Goal: Task Accomplishment & Management: Use online tool/utility

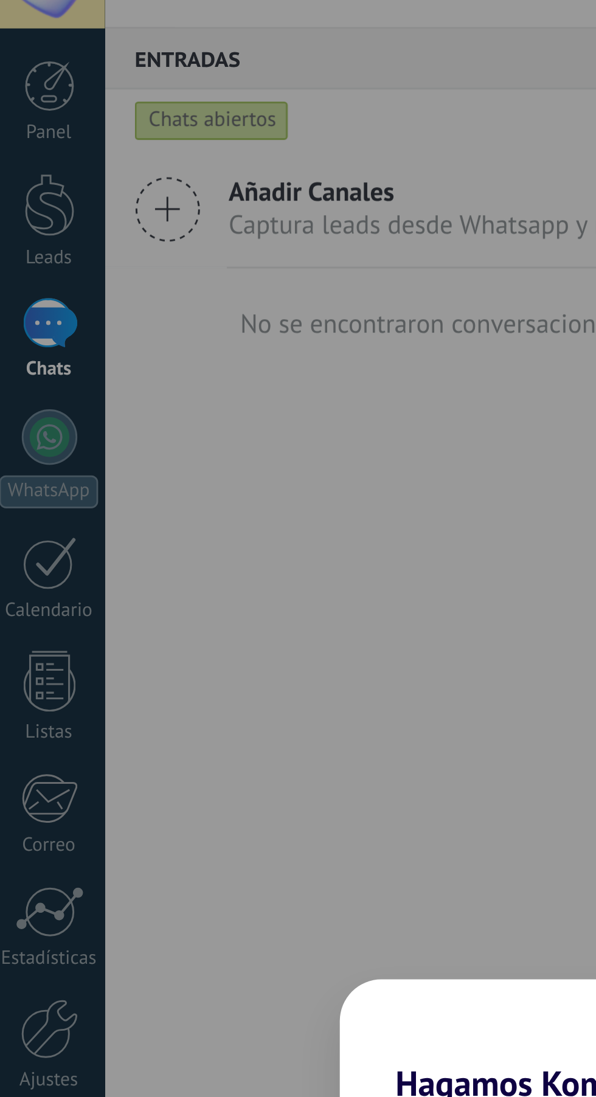
click at [29, 148] on div "Hagamos Kommo tuyo Selecciona tu avatar Selecciona tu preferencia de soporte Wh…" at bounding box center [298, 548] width 596 height 1097
click at [20, 141] on div "Hagamos Kommo tuyo Selecciona tu avatar Selecciona tu preferencia de soporte Wh…" at bounding box center [298, 548] width 596 height 1097
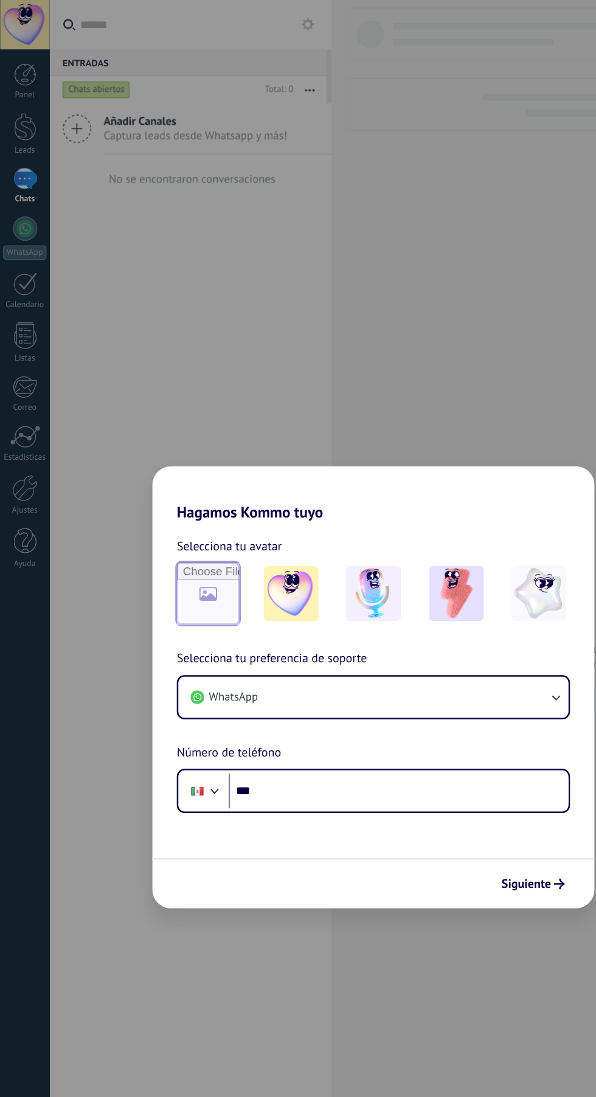
click at [170, 499] on input "file" at bounding box center [166, 474] width 50 height 50
click at [275, 645] on input "***" at bounding box center [317, 631] width 271 height 28
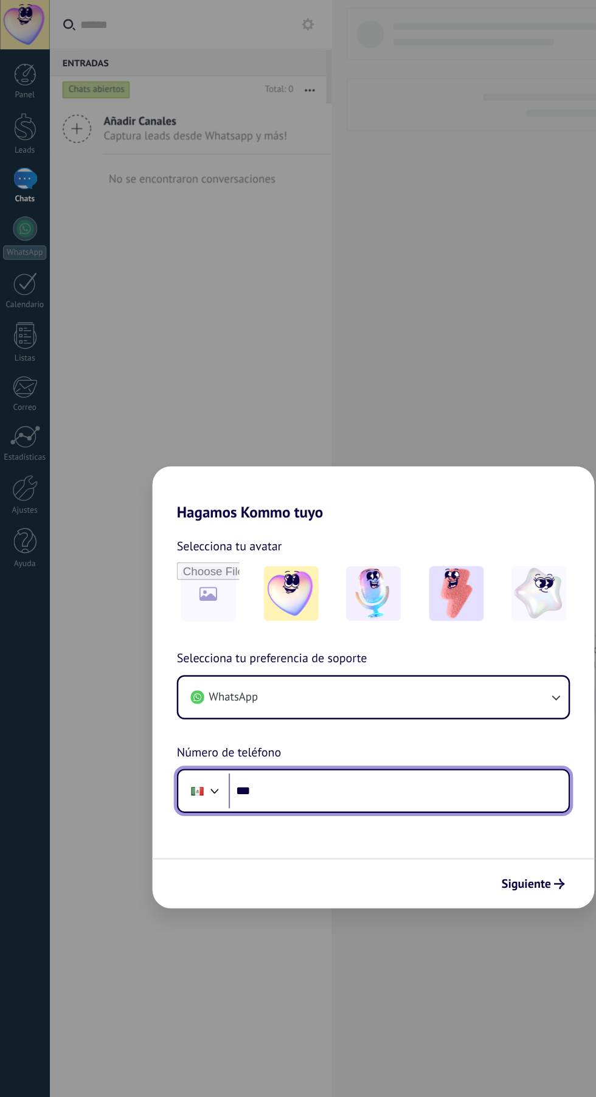
click at [302, 634] on input "***" at bounding box center [317, 631] width 271 height 28
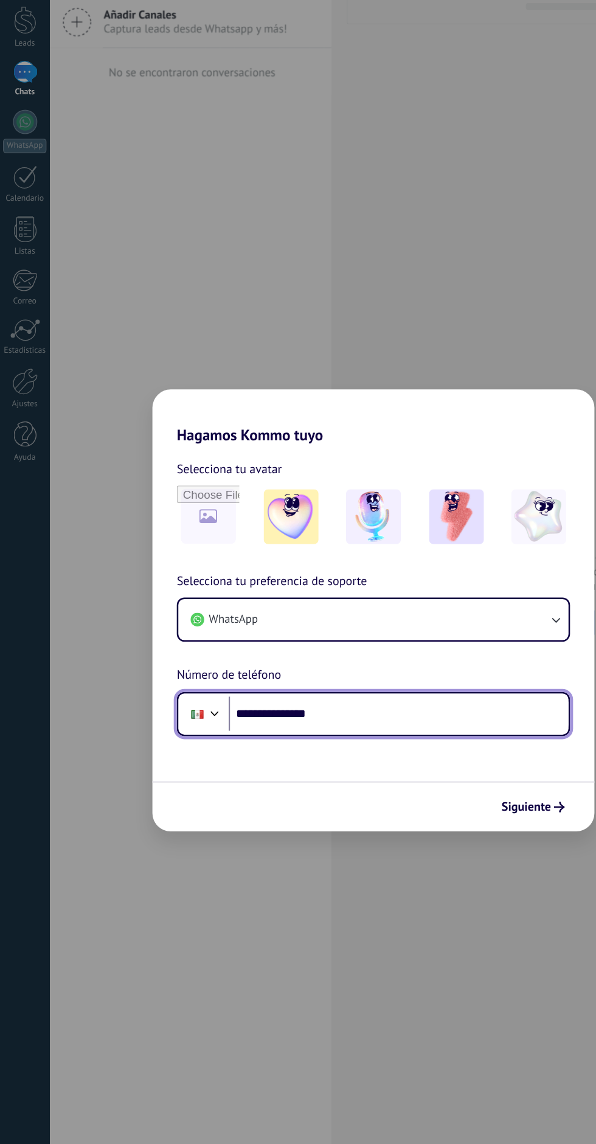
type input "**********"
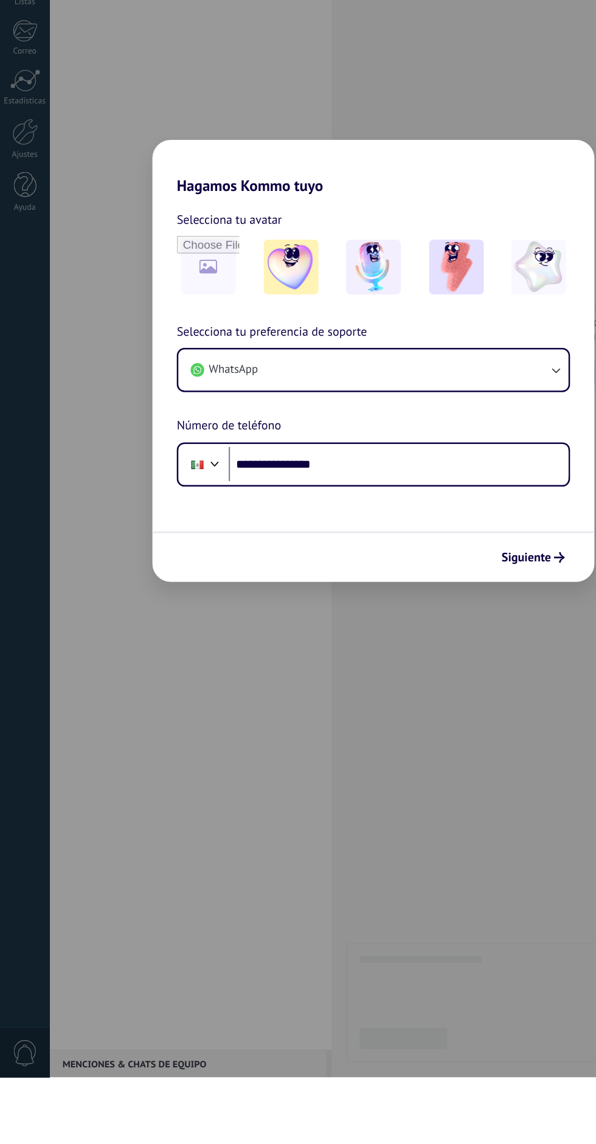
click at [446, 725] on icon "submit" at bounding box center [446, 729] width 9 height 9
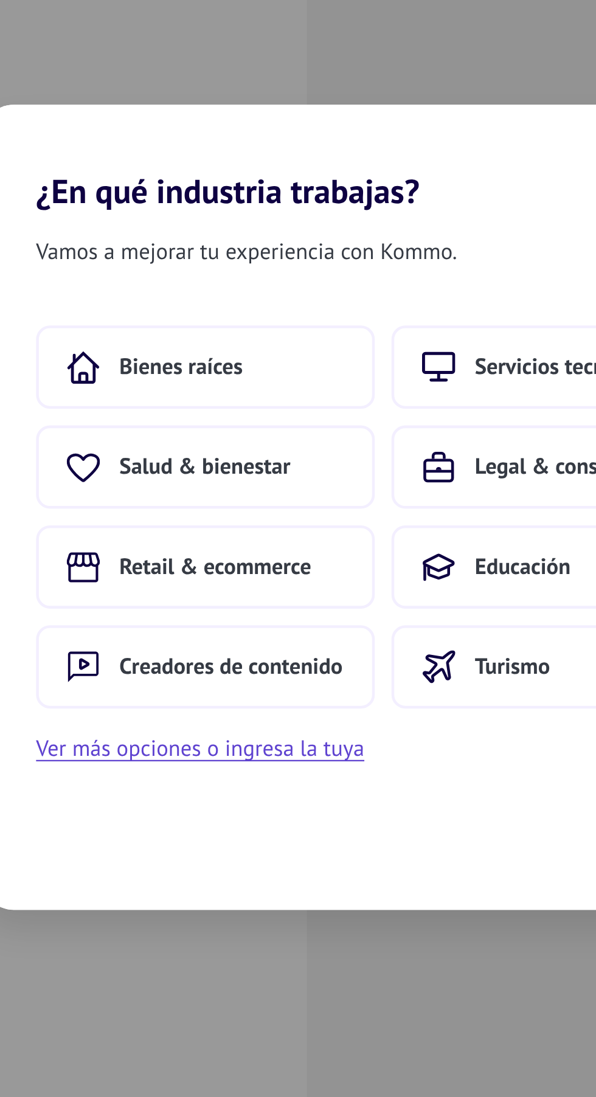
click at [221, 473] on button "Bienes raíces" at bounding box center [220, 487] width 148 height 36
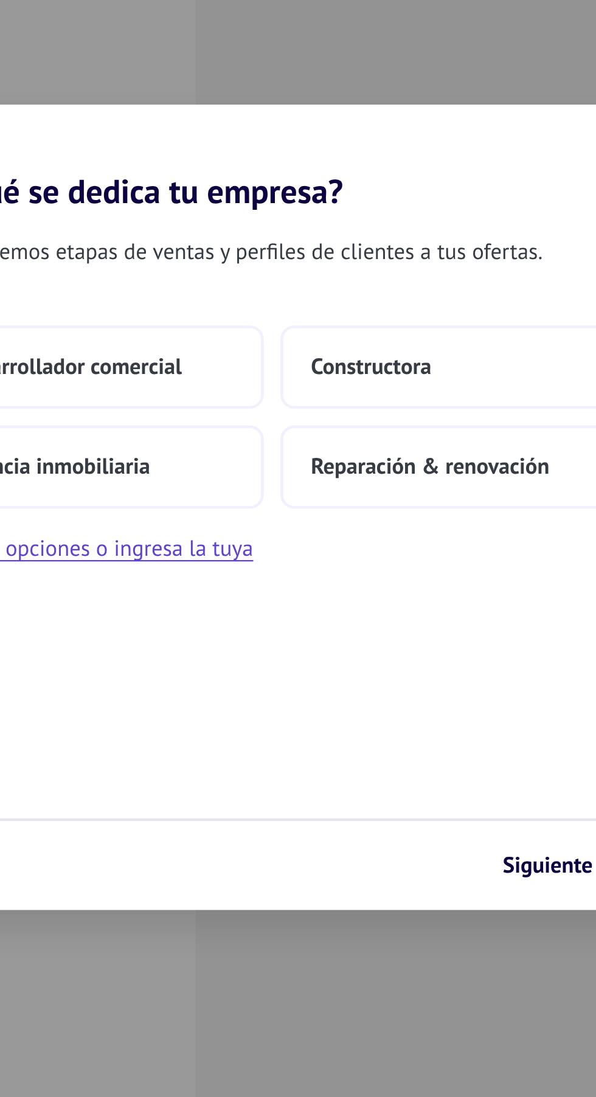
click at [365, 524] on button "Reparación & renovación" at bounding box center [376, 531] width 148 height 36
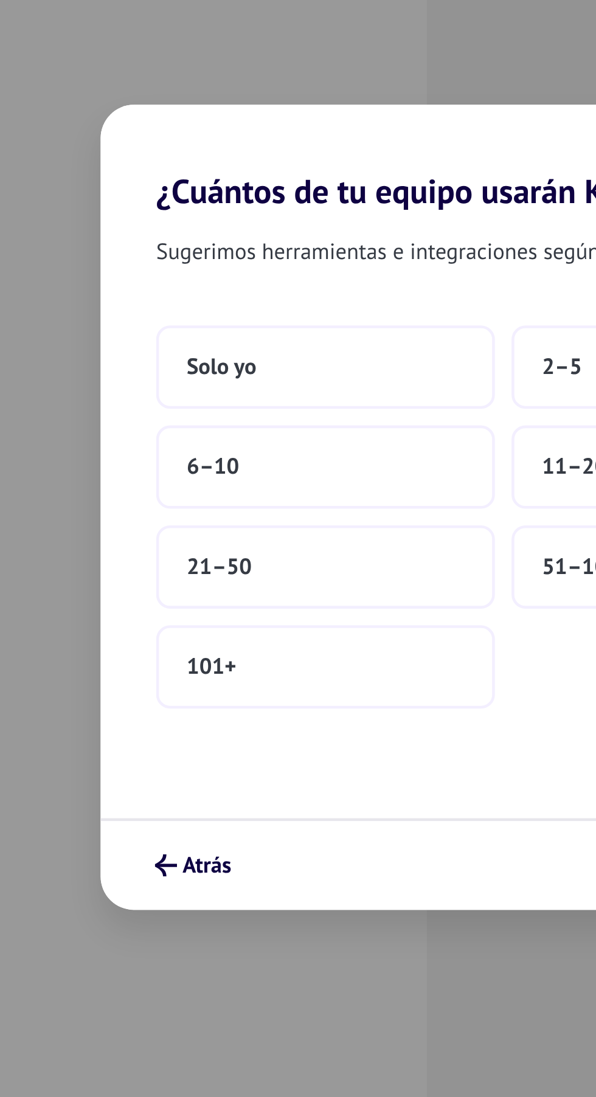
click at [244, 493] on button "Solo yo" at bounding box center [220, 487] width 148 height 36
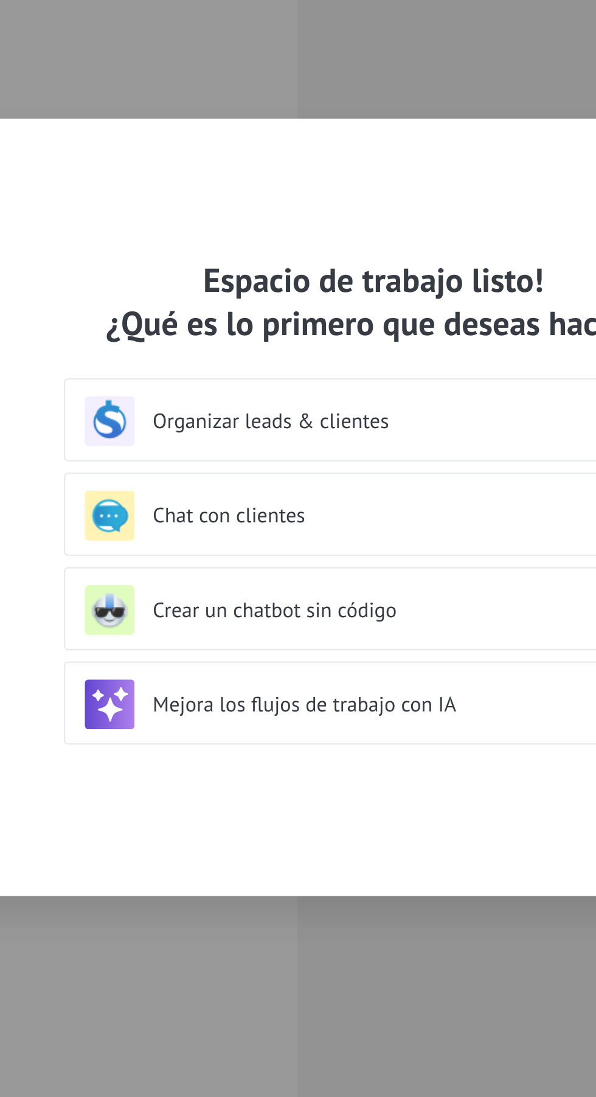
click at [299, 516] on h3 "Organizar leads & clientes" at bounding box center [309, 511] width 216 height 12
click at [281, 559] on div "Chat con clientes" at bounding box center [297, 552] width 253 height 22
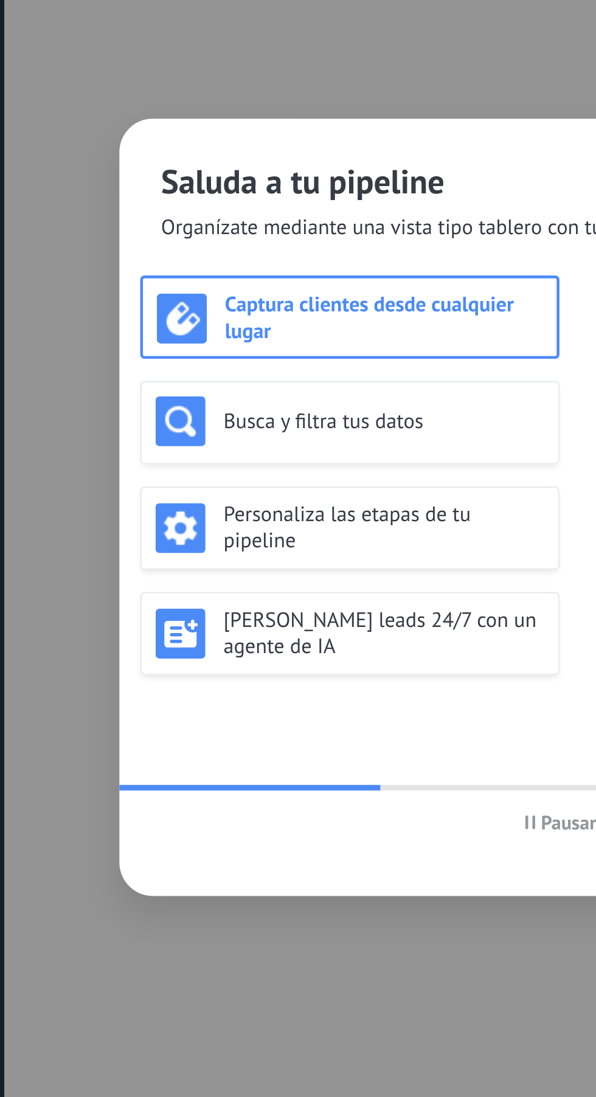
click at [179, 404] on h2 "Saluda a tu pipeline" at bounding box center [297, 405] width 379 height 19
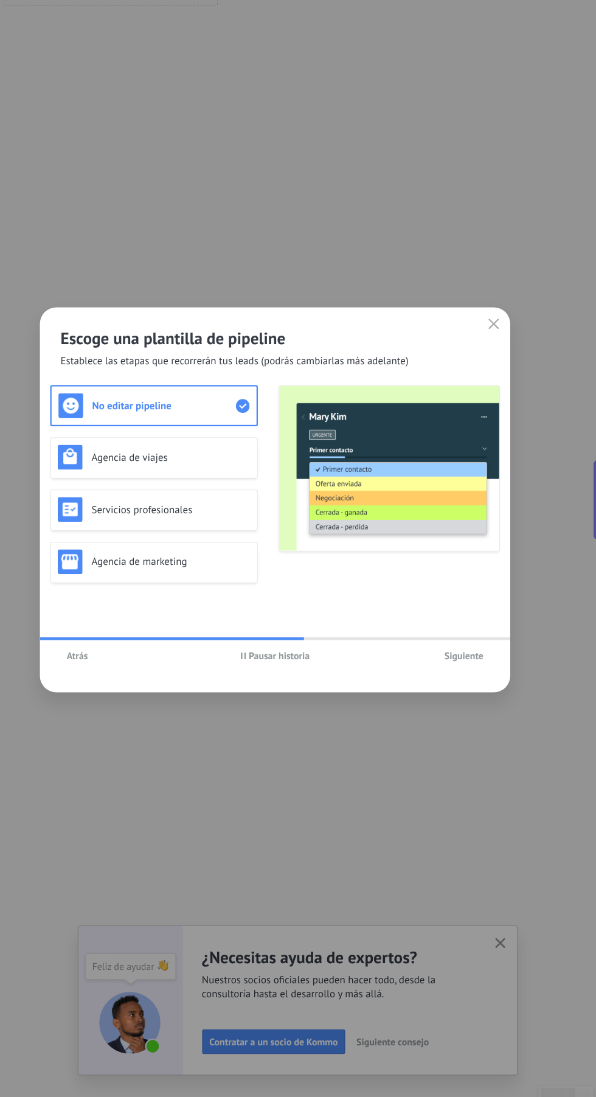
click at [485, 696] on button "Siguiente" at bounding box center [465, 686] width 46 height 18
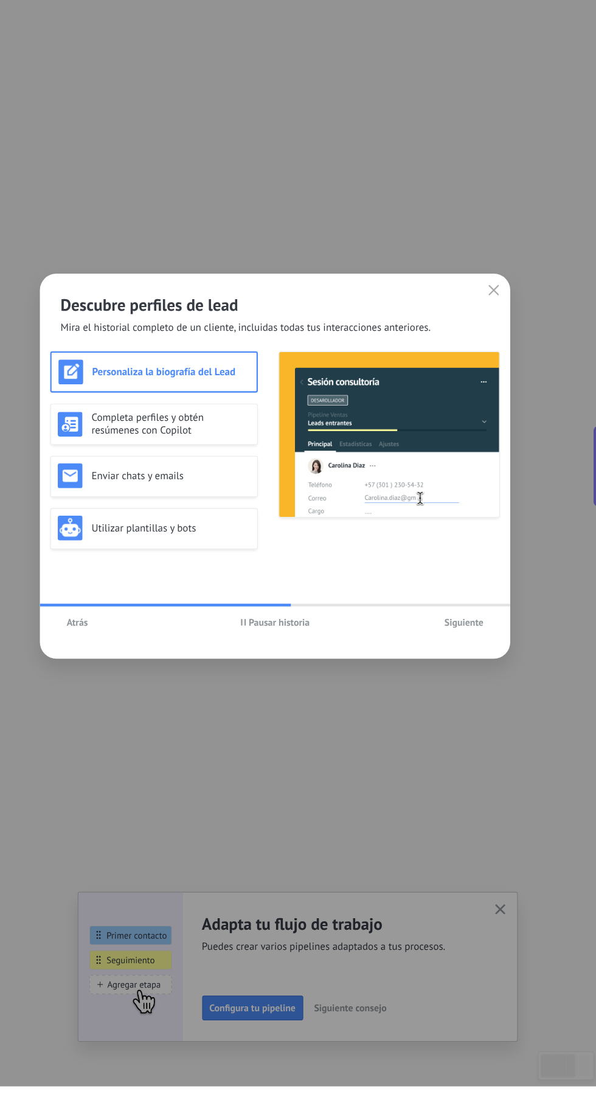
click at [231, 563] on h3 "Enviar chats y emails" at bounding box center [206, 558] width 140 height 12
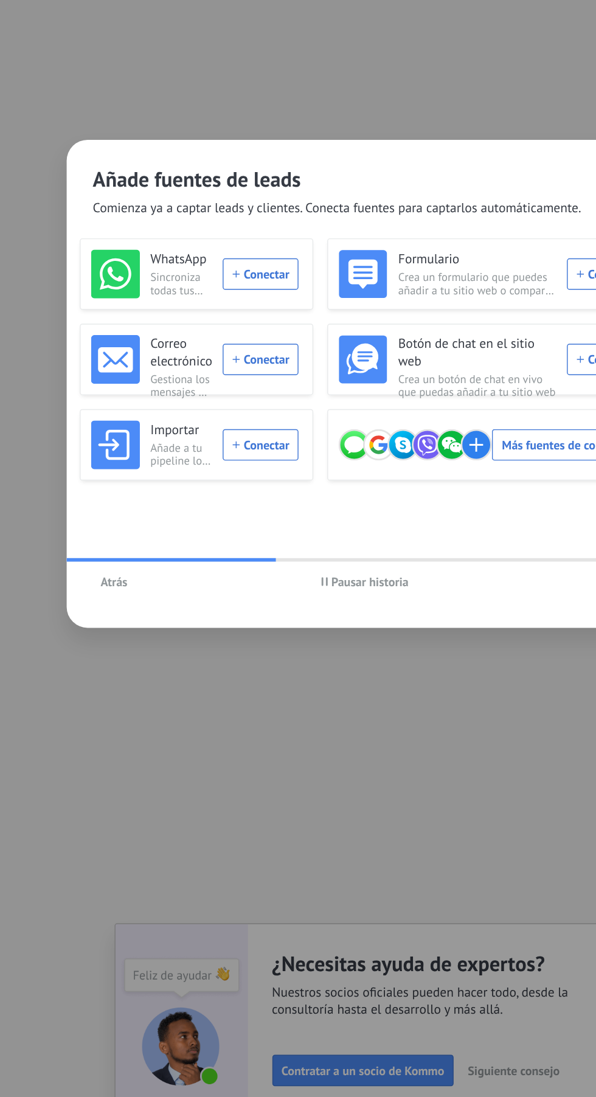
click at [238, 489] on div "WhatsApp Sincroniza todas tus conversaciones desde varios números de WhatsApp. …" at bounding box center [179, 472] width 145 height 34
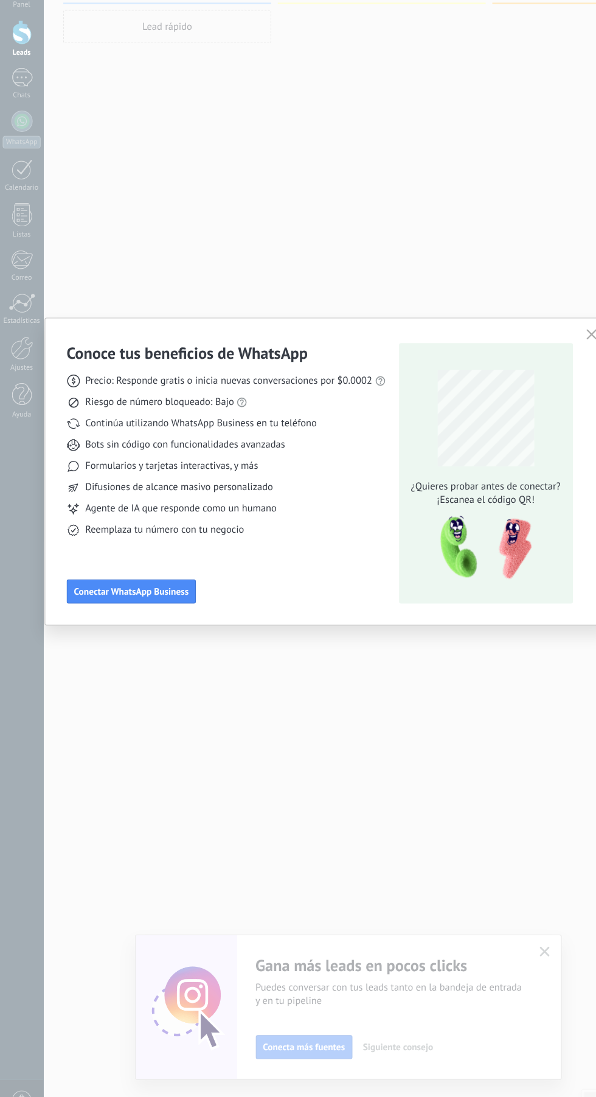
click at [142, 616] on span "Conectar WhatsApp Business" at bounding box center [119, 611] width 105 height 9
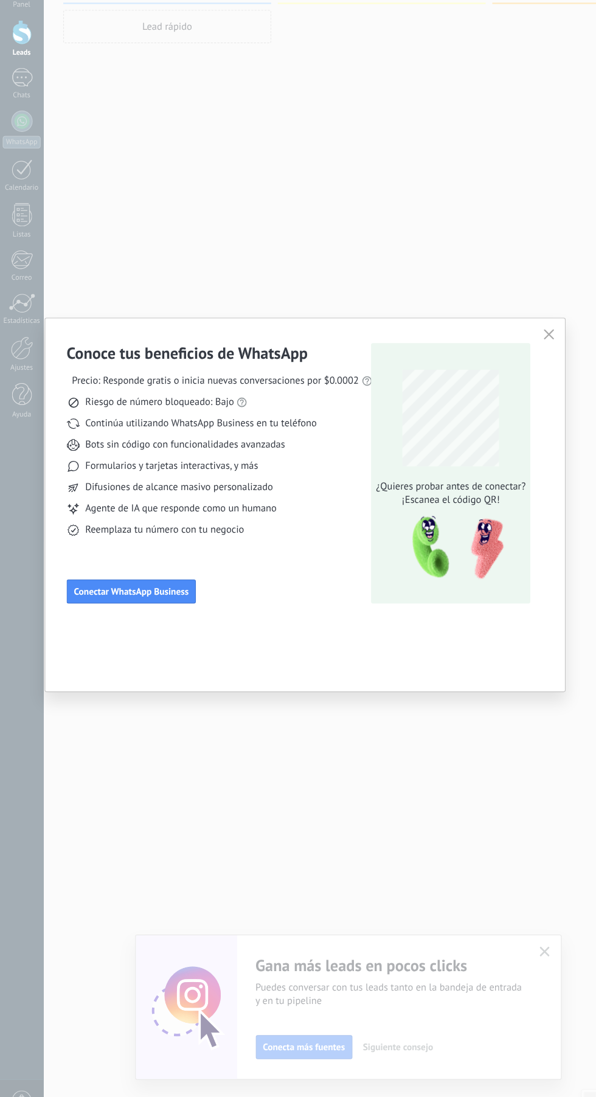
click at [443, 604] on img at bounding box center [414, 571] width 96 height 65
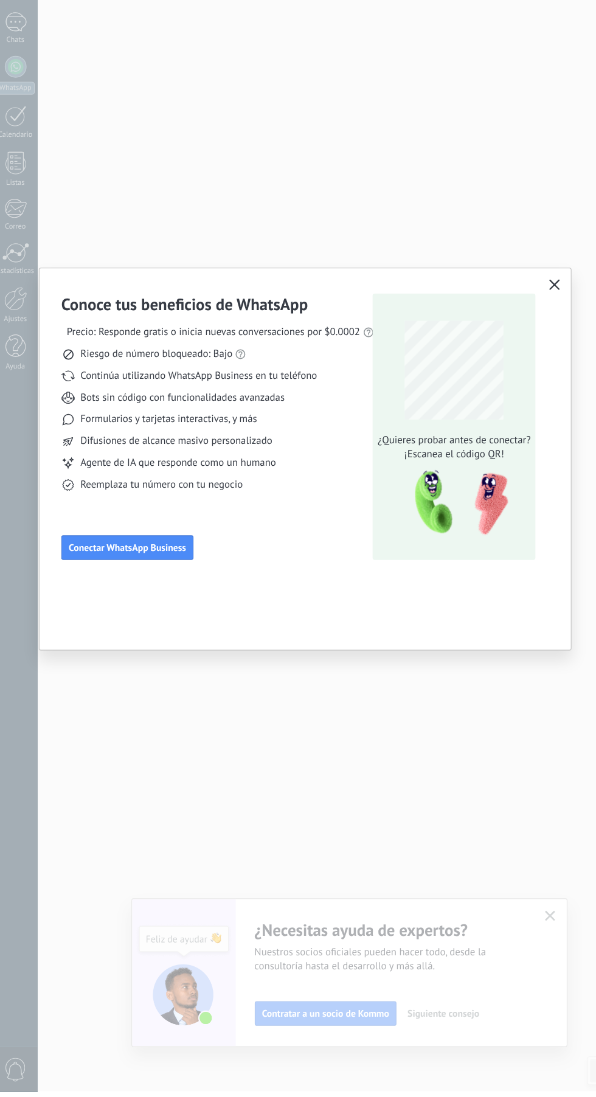
click at [133, 616] on span "Conectar WhatsApp Business" at bounding box center [119, 611] width 105 height 9
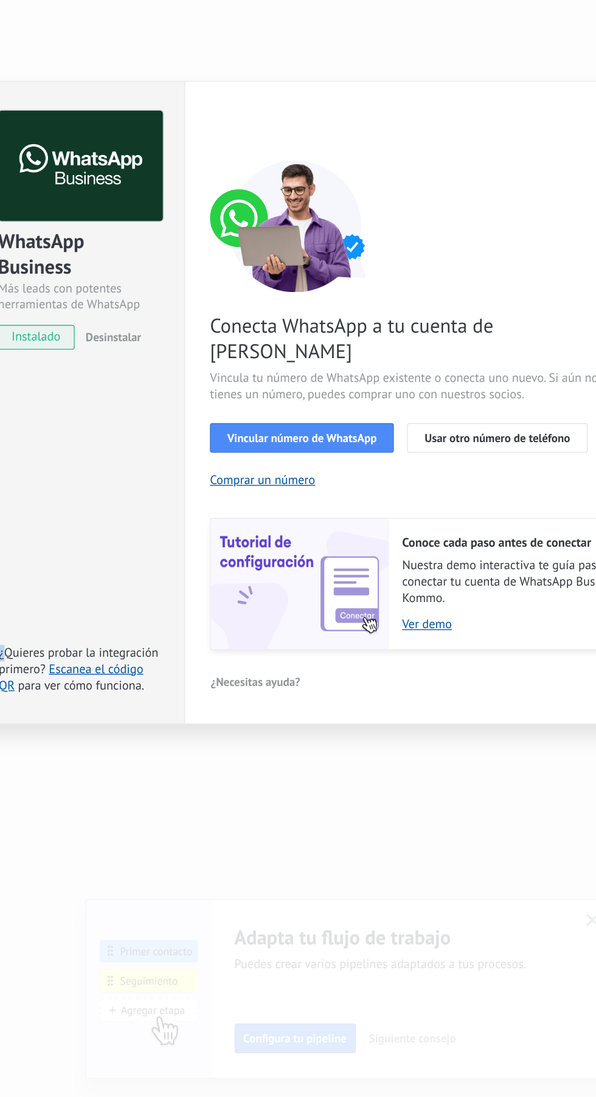
click at [304, 589] on span "Vincular número de WhatsApp" at bounding box center [283, 585] width 110 height 9
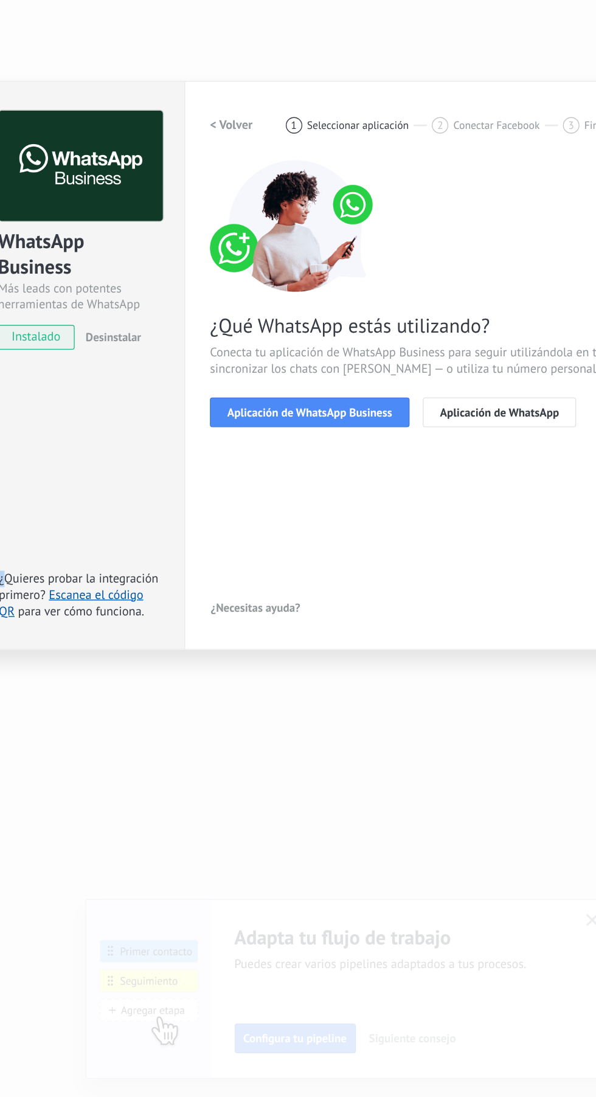
click at [105, 493] on div "Más leads con potentes herramientas de WhatsApp" at bounding box center [119, 480] width 120 height 23
click at [86, 520] on span "instalado" at bounding box center [87, 511] width 55 height 18
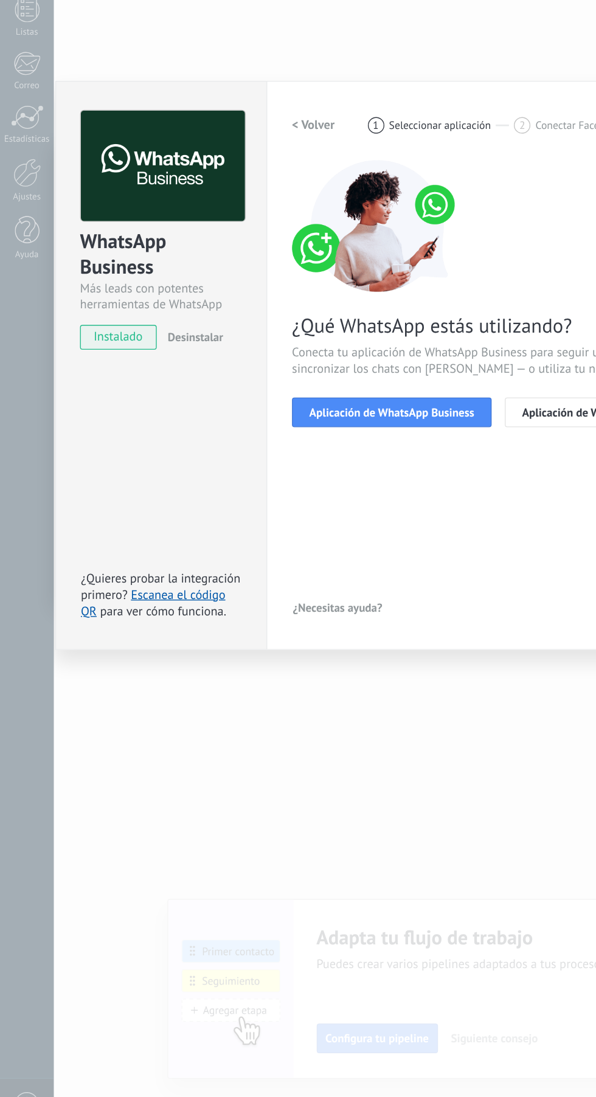
click at [81, 520] on span "instalado" at bounding box center [87, 511] width 55 height 18
click at [78, 520] on span "instalado" at bounding box center [87, 511] width 55 height 18
click at [306, 570] on span "Aplicación de WhatsApp Business" at bounding box center [289, 566] width 122 height 9
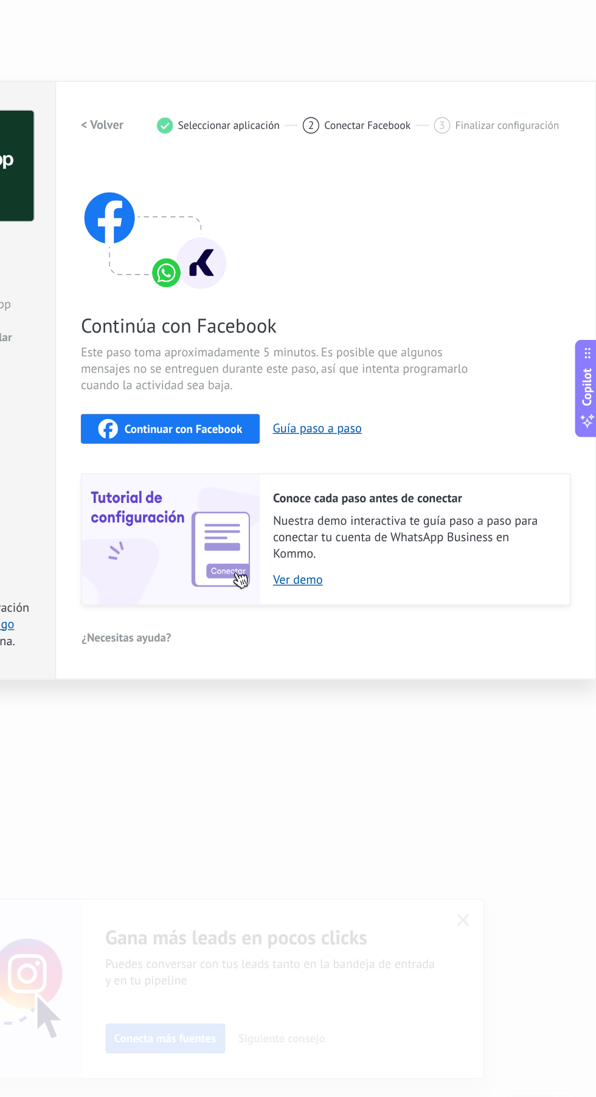
click at [373, 696] on link "Ver demo" at bounding box center [460, 690] width 207 height 12
